Goal: Information Seeking & Learning: Learn about a topic

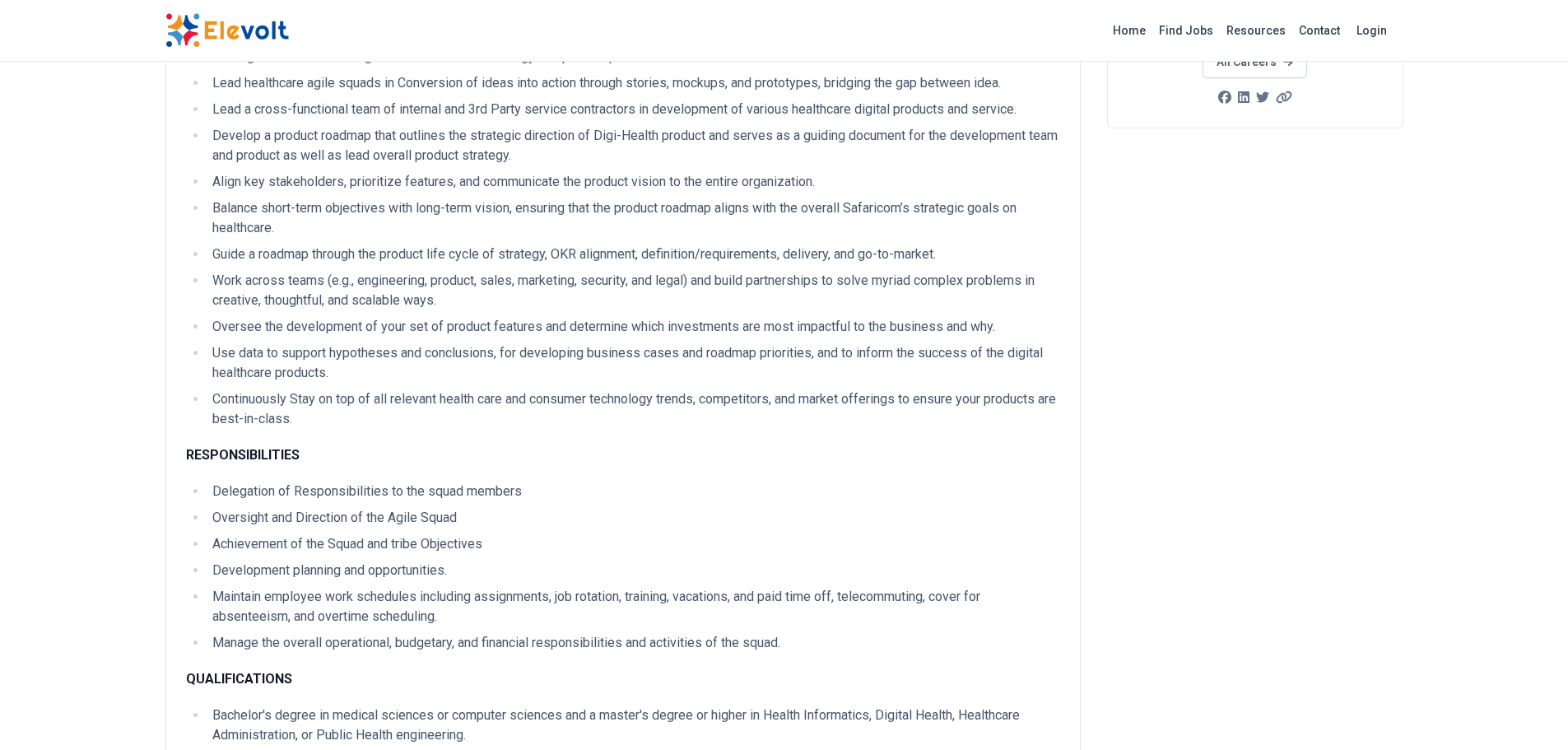
scroll to position [494, 0]
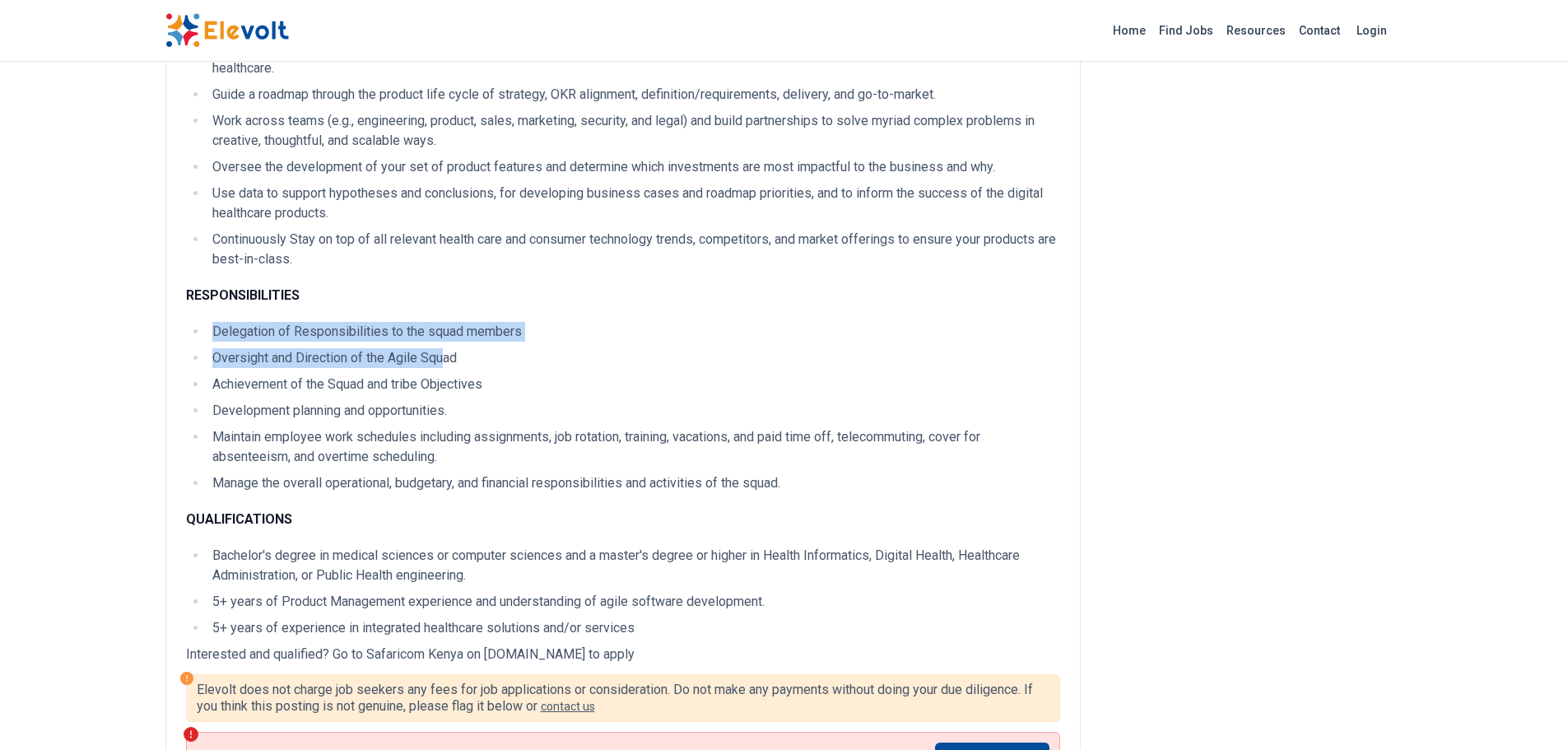
drag, startPoint x: 213, startPoint y: 329, endPoint x: 443, endPoint y: 362, distance: 232.4
click at [443, 362] on ul "Delegation of Responsibilities to the squad members Oversight and Direction of …" at bounding box center [624, 407] width 874 height 171
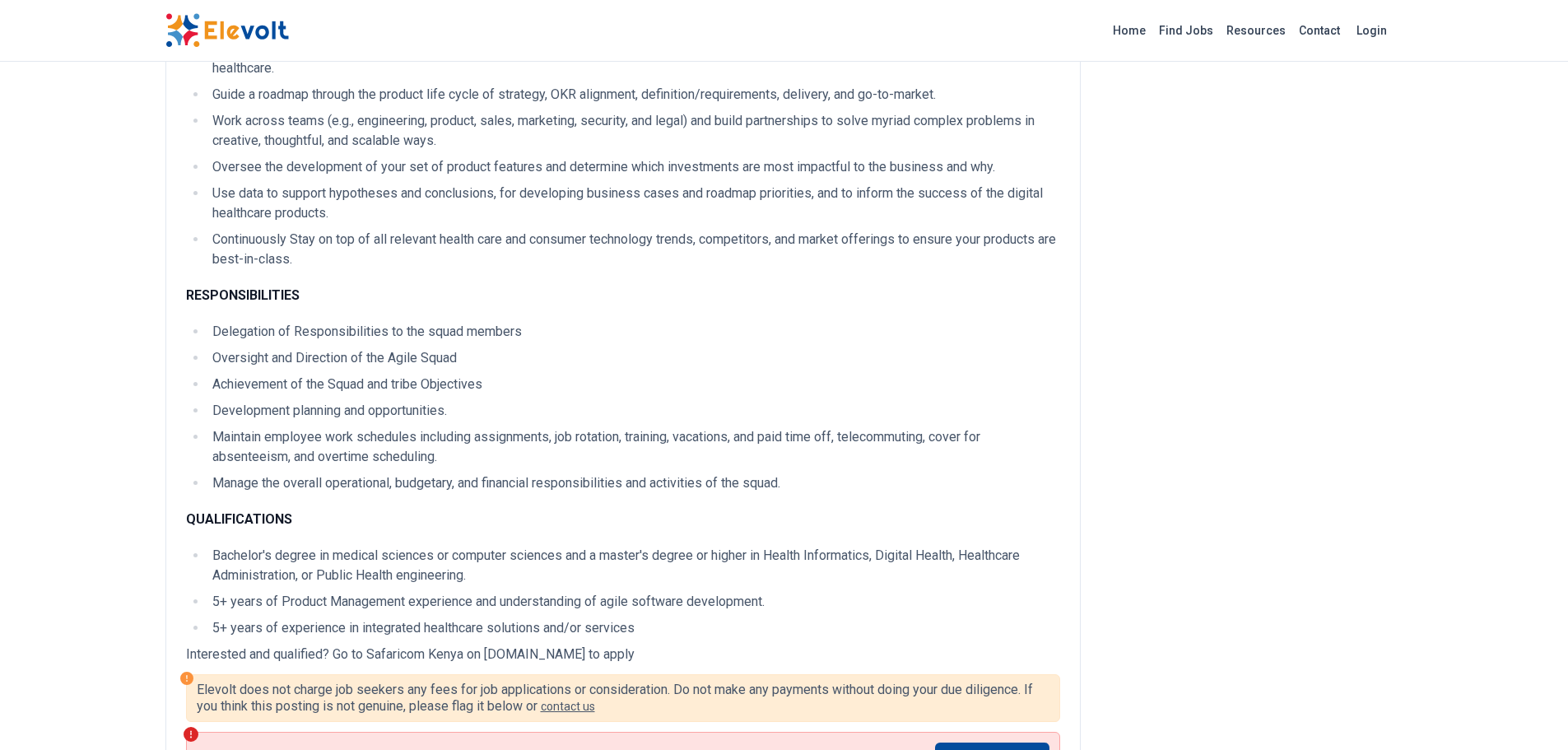
click at [473, 379] on li "Achievement of the Squad and tribe Objectives" at bounding box center [634, 384] width 853 height 20
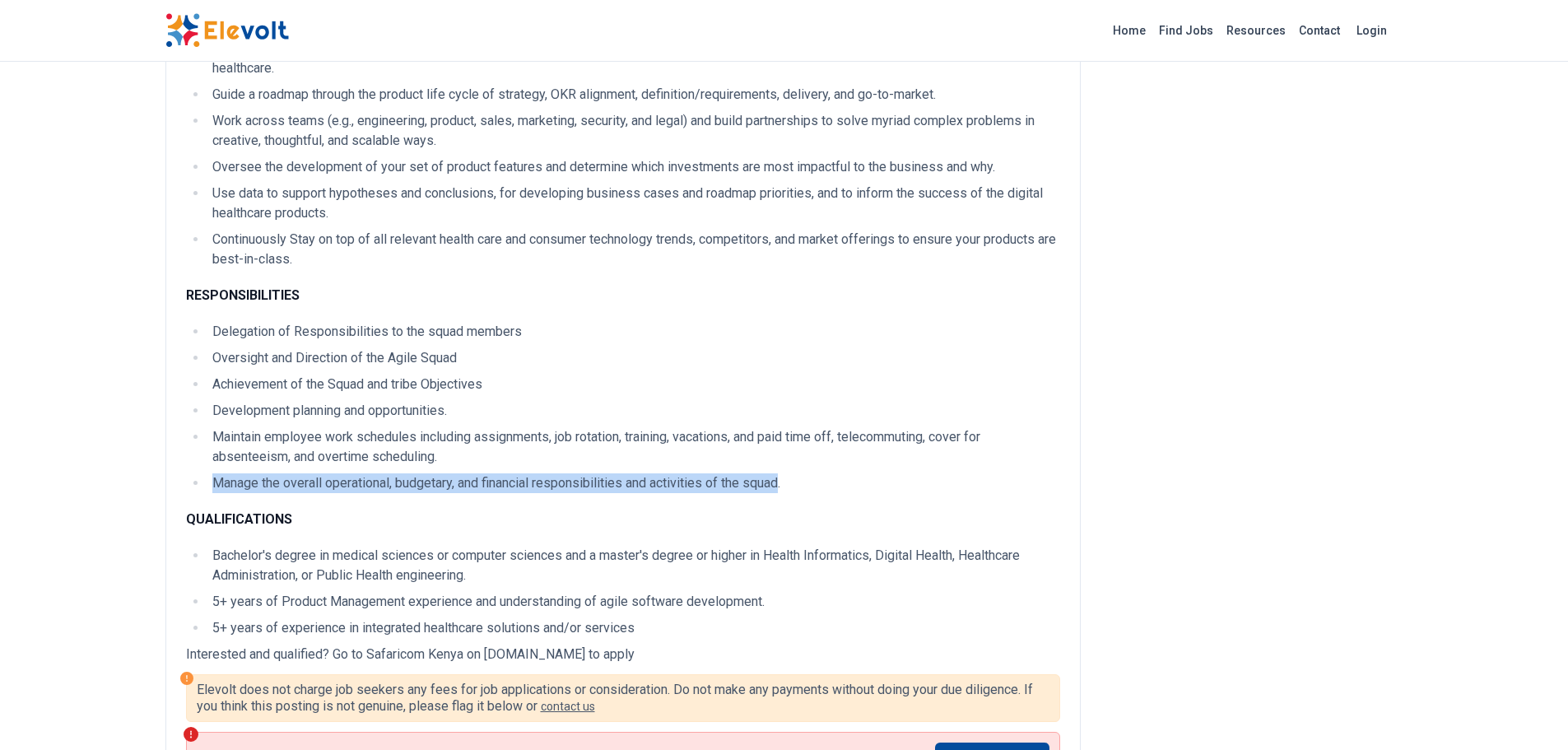
drag, startPoint x: 216, startPoint y: 487, endPoint x: 785, endPoint y: 488, distance: 569.0
click at [785, 488] on li "Manage the overall operational, budgetary, and financial responsibilities and a…" at bounding box center [634, 483] width 853 height 20
copy li "Manage the overall operational, budgetary, and financial responsibilities and a…"
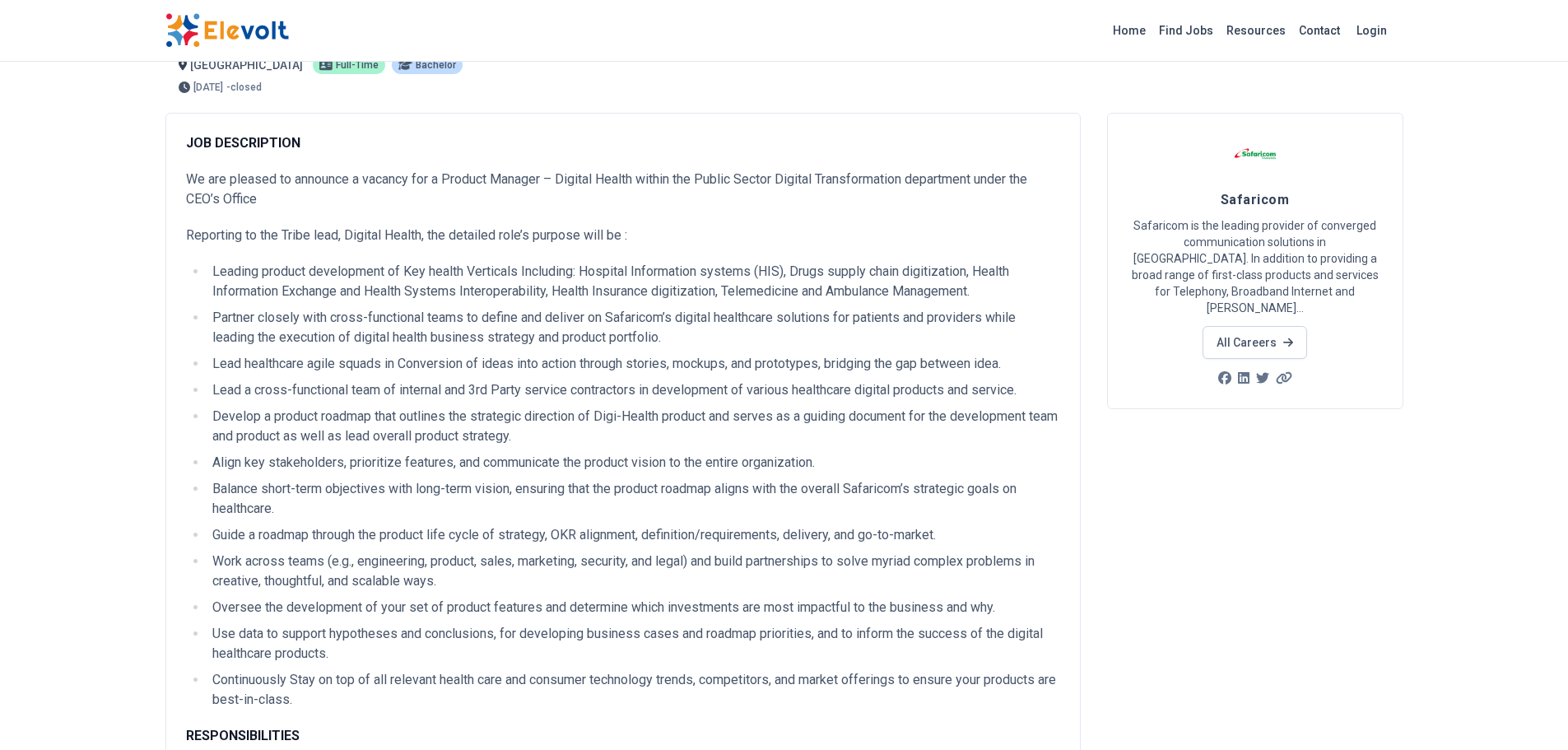
scroll to position [82, 0]
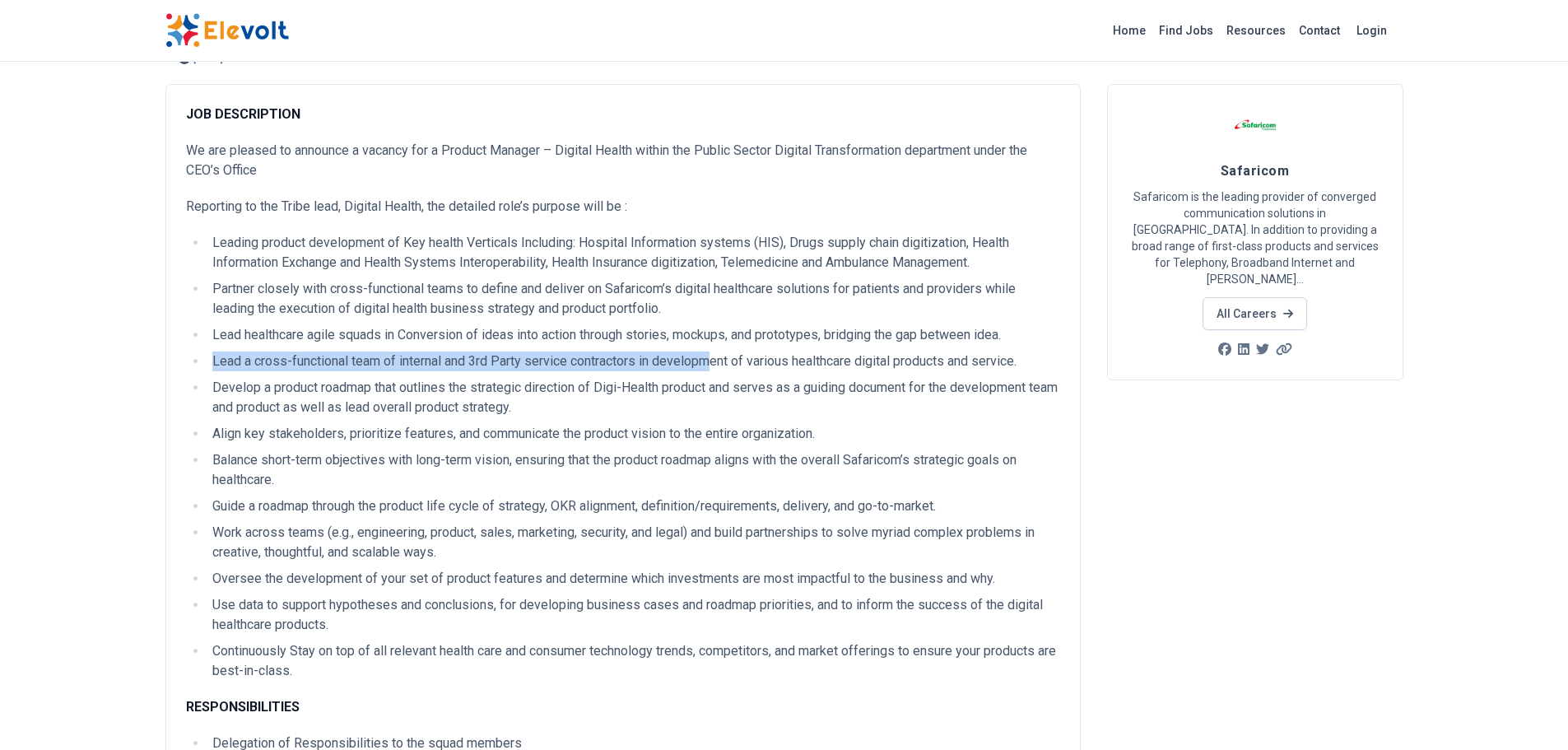
drag, startPoint x: 212, startPoint y: 359, endPoint x: 715, endPoint y: 364, distance: 503.0
click at [715, 364] on li "Lead a cross-functional team of internal and 3rd Party service contractors in d…" at bounding box center [634, 361] width 853 height 20
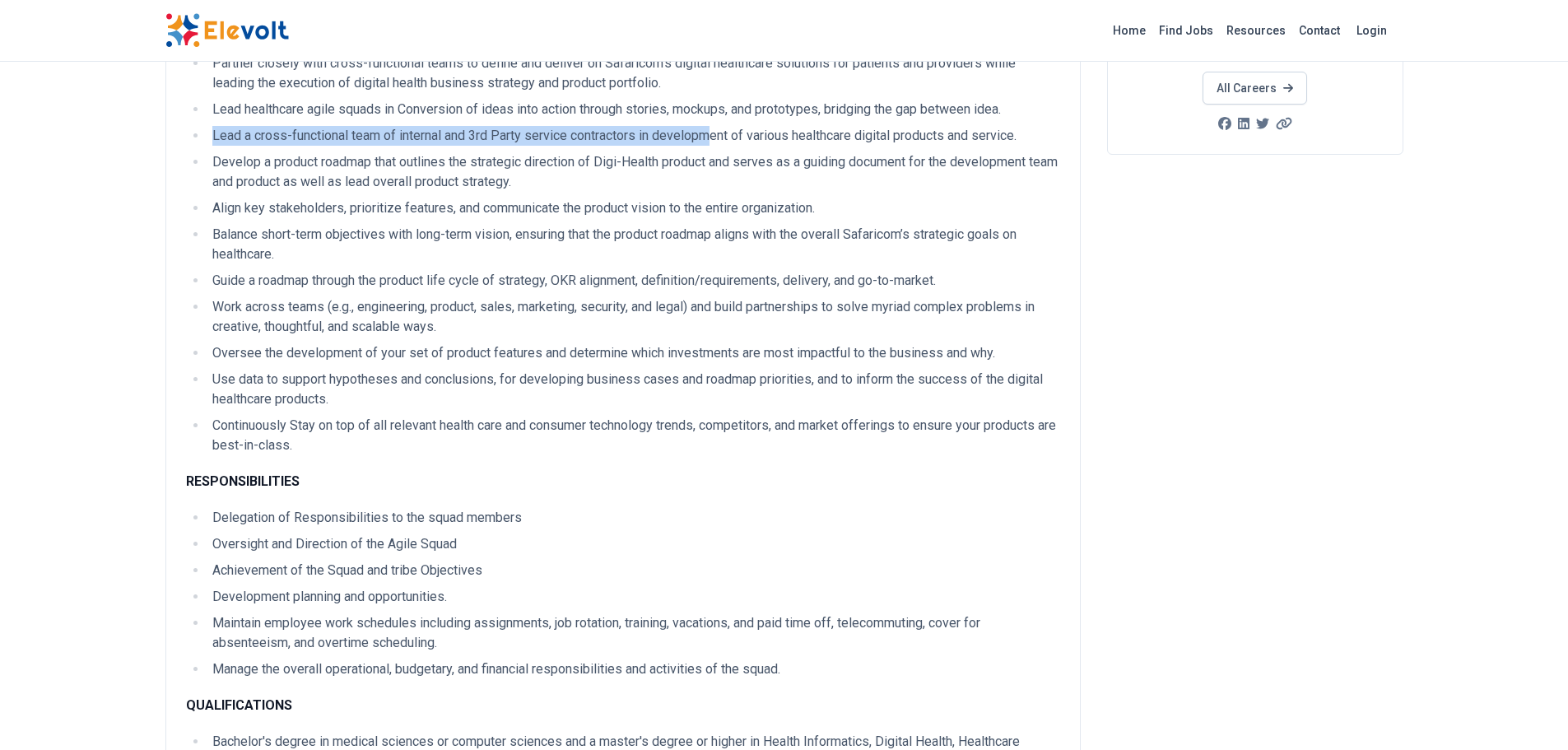
scroll to position [494, 0]
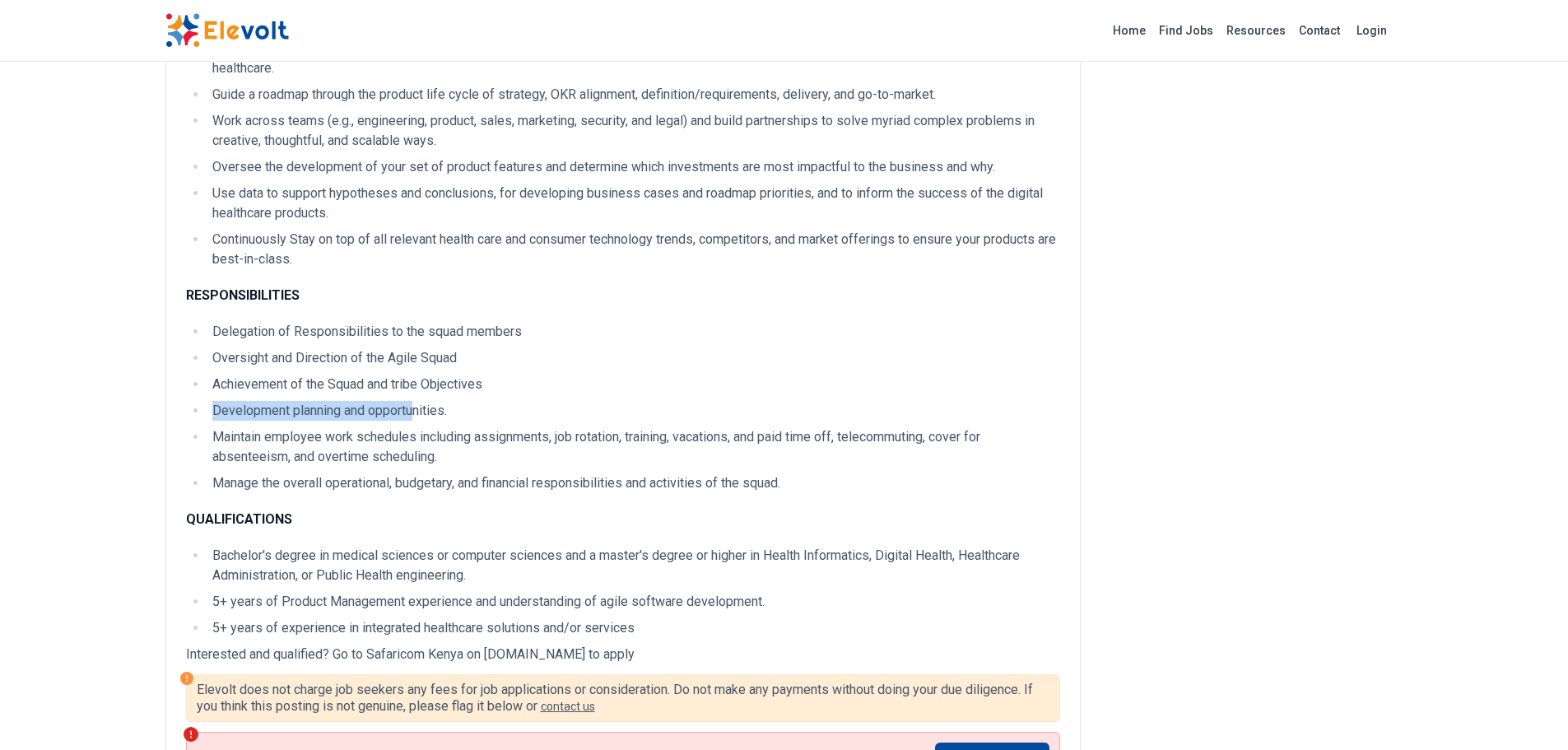
drag, startPoint x: 212, startPoint y: 412, endPoint x: 419, endPoint y: 411, distance: 207.0
click at [419, 411] on li "Development planning and opportunities." at bounding box center [634, 410] width 853 height 20
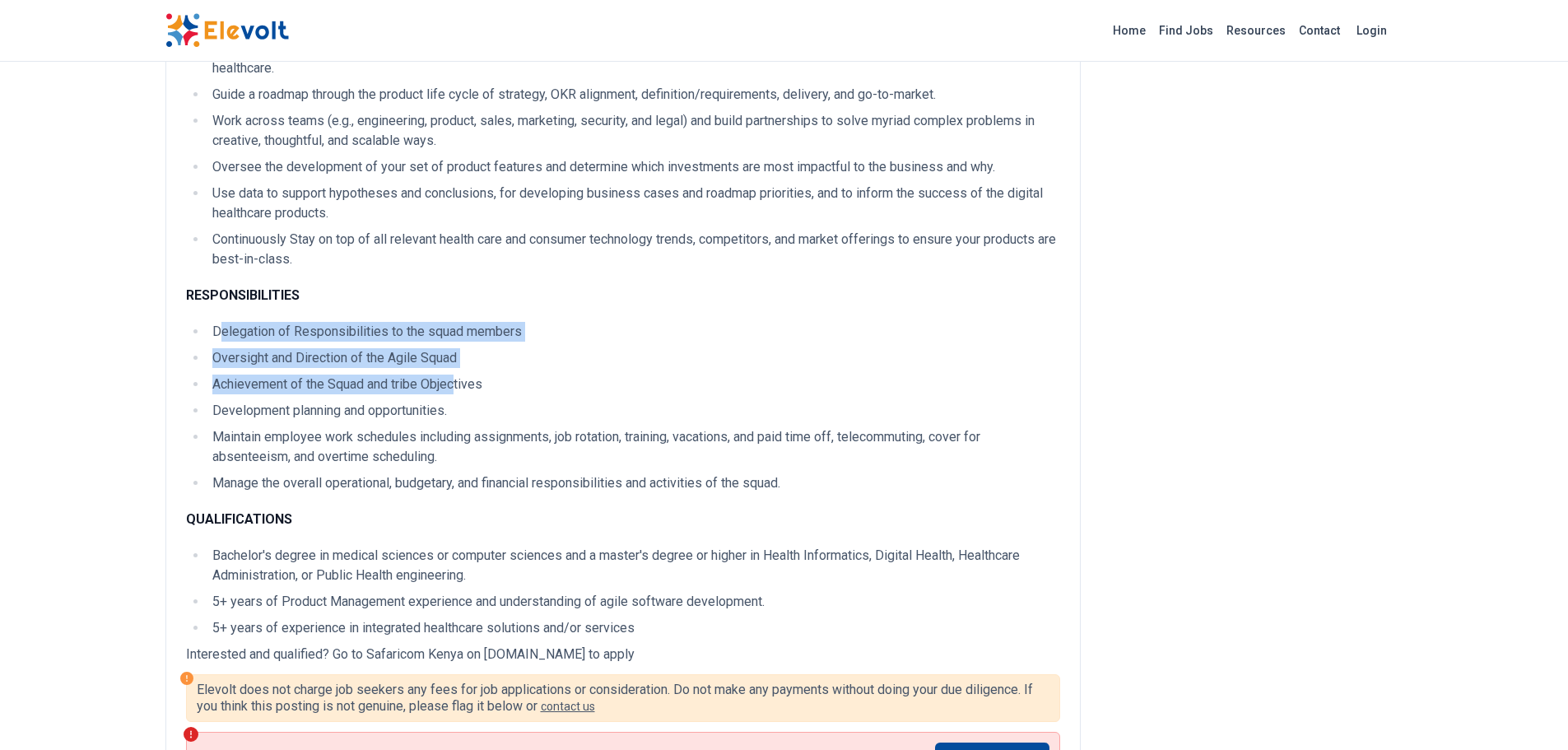
drag, startPoint x: 220, startPoint y: 320, endPoint x: 455, endPoint y: 381, distance: 242.8
click at [455, 381] on div "JOB DESCRIPTION We are pleased to announce a vacancy for a Product Manager – Di…" at bounding box center [624, 165] width 874 height 945
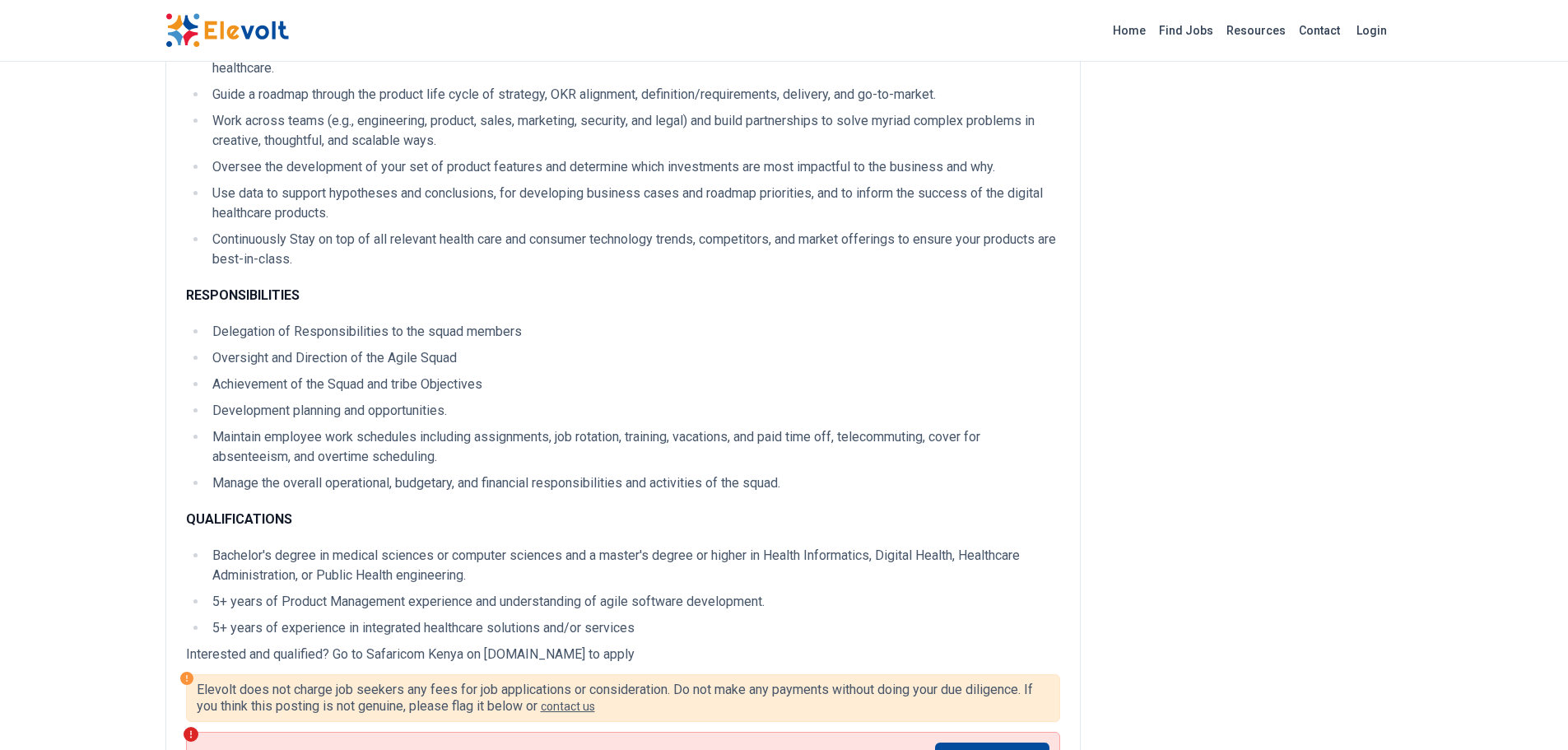
click at [487, 389] on li "Achievement of the Squad and tribe Objectives" at bounding box center [634, 384] width 853 height 20
drag, startPoint x: 212, startPoint y: 329, endPoint x: 495, endPoint y: 387, distance: 288.9
click at [495, 387] on ul "Delegation of Responsibilities to the squad members Oversight and Direction of …" at bounding box center [624, 407] width 874 height 171
copy ul "Delegation of Responsibilities to the squad members Oversight and Direction of …"
